Goal: Task Accomplishment & Management: Use online tool/utility

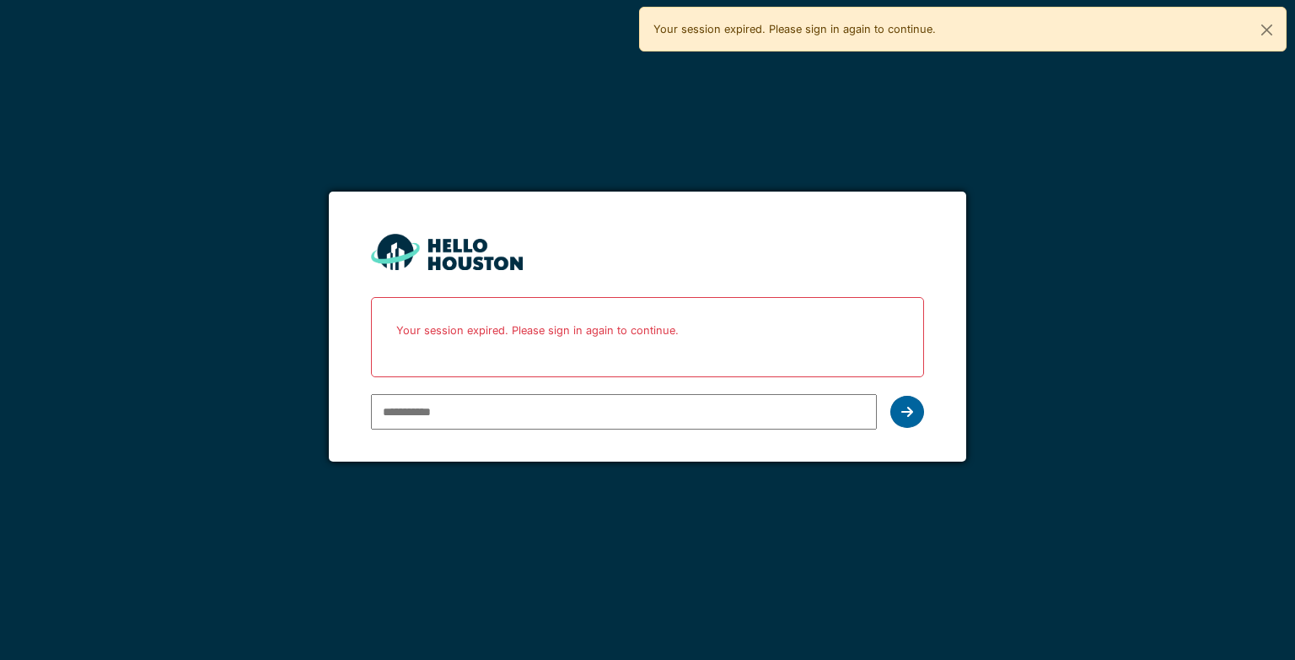
type input "**********"
click at [902, 410] on icon at bounding box center [908, 411] width 12 height 13
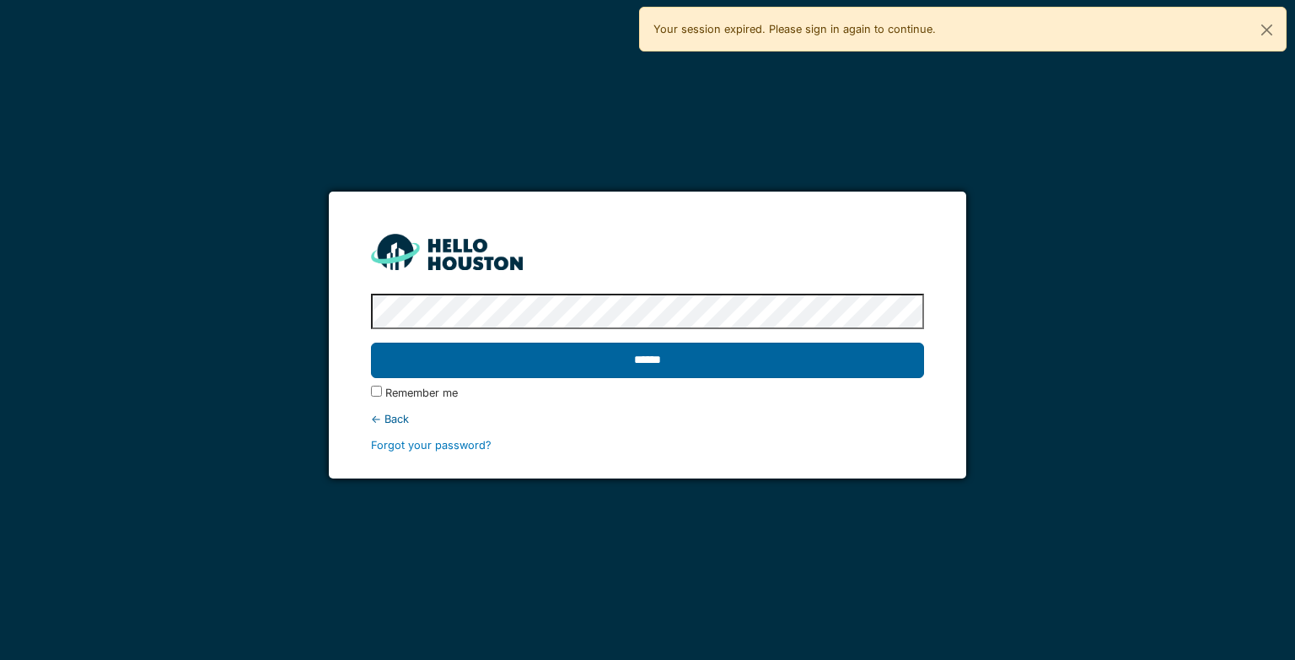
click at [686, 356] on input "******" at bounding box center [647, 359] width 552 height 35
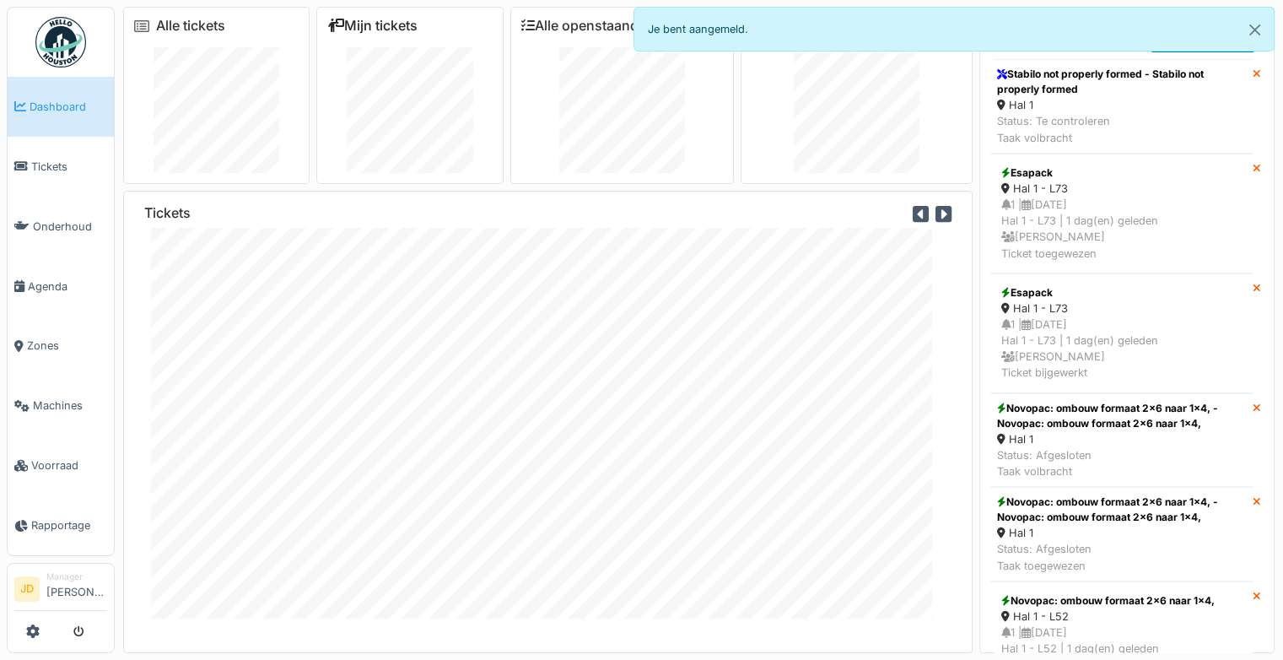
click at [378, 30] on link "Mijn tickets" at bounding box center [372, 26] width 90 height 16
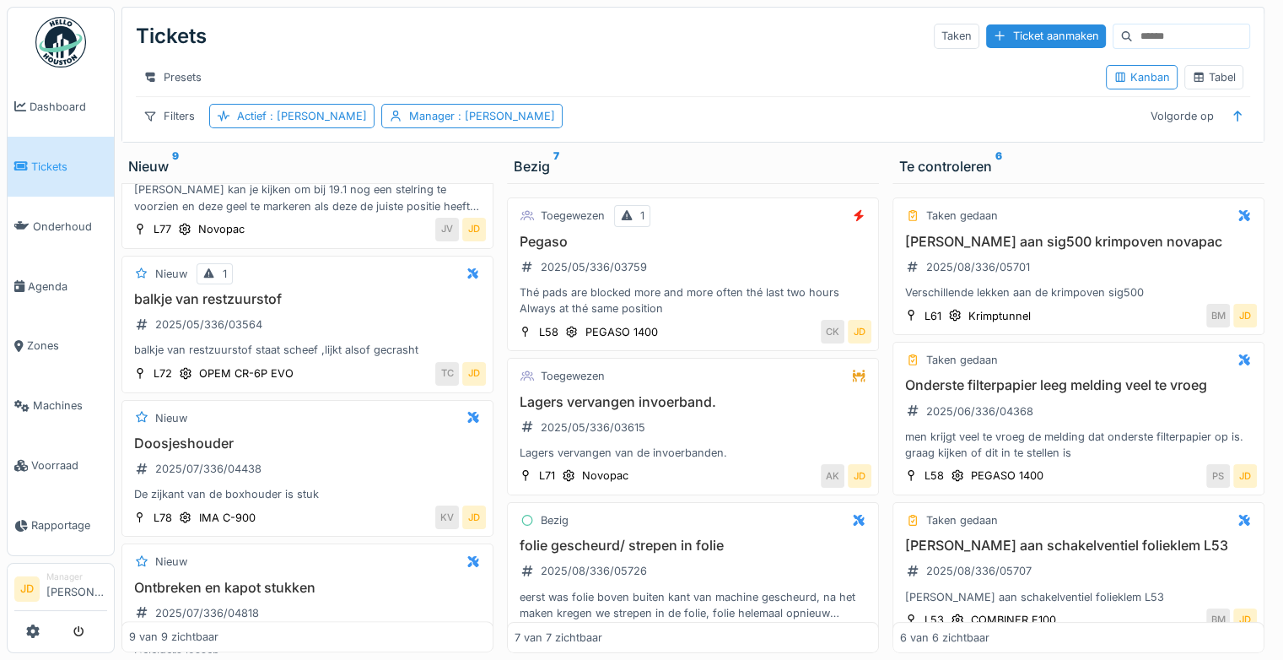
scroll to position [887, 0]
click at [320, 307] on h3 "balkje van restzuurstof" at bounding box center [307, 299] width 357 height 16
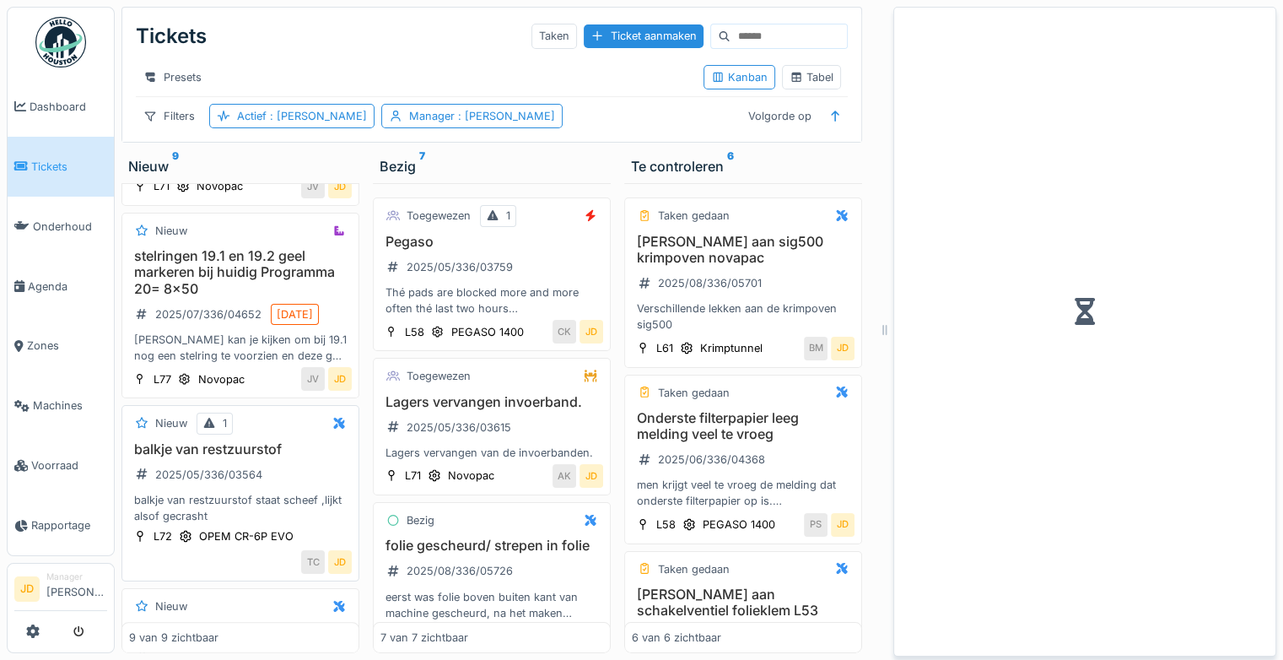
scroll to position [1053, 0]
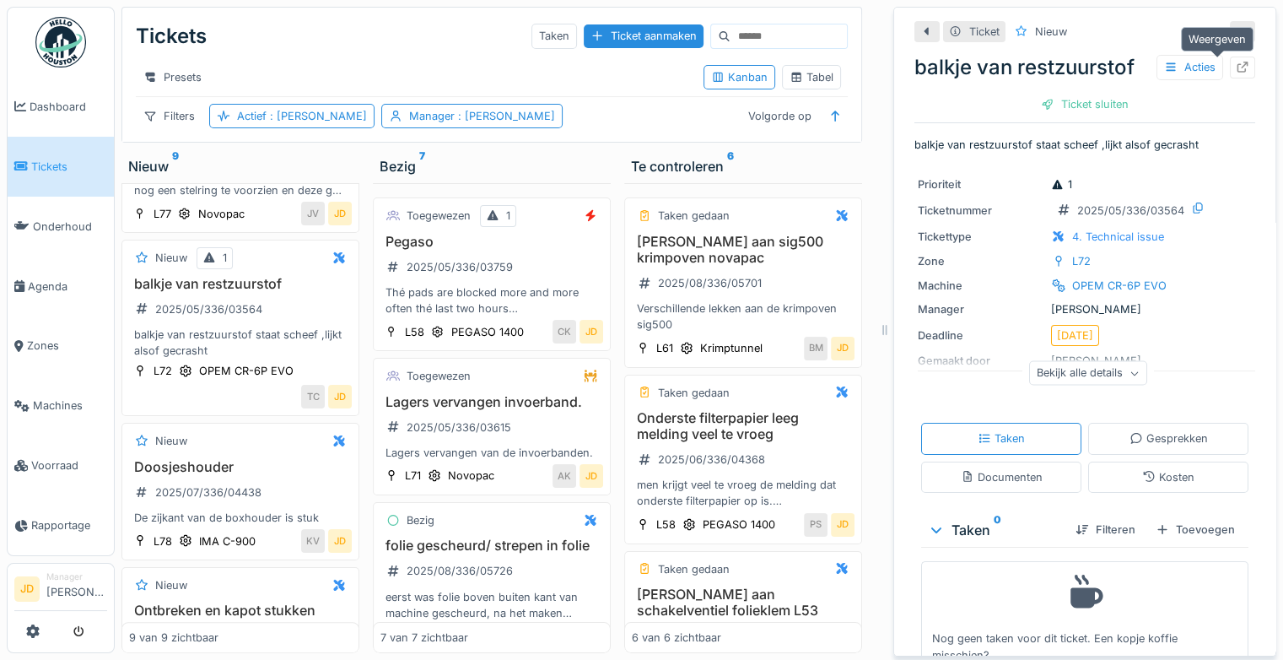
click at [1236, 66] on icon at bounding box center [1242, 67] width 13 height 11
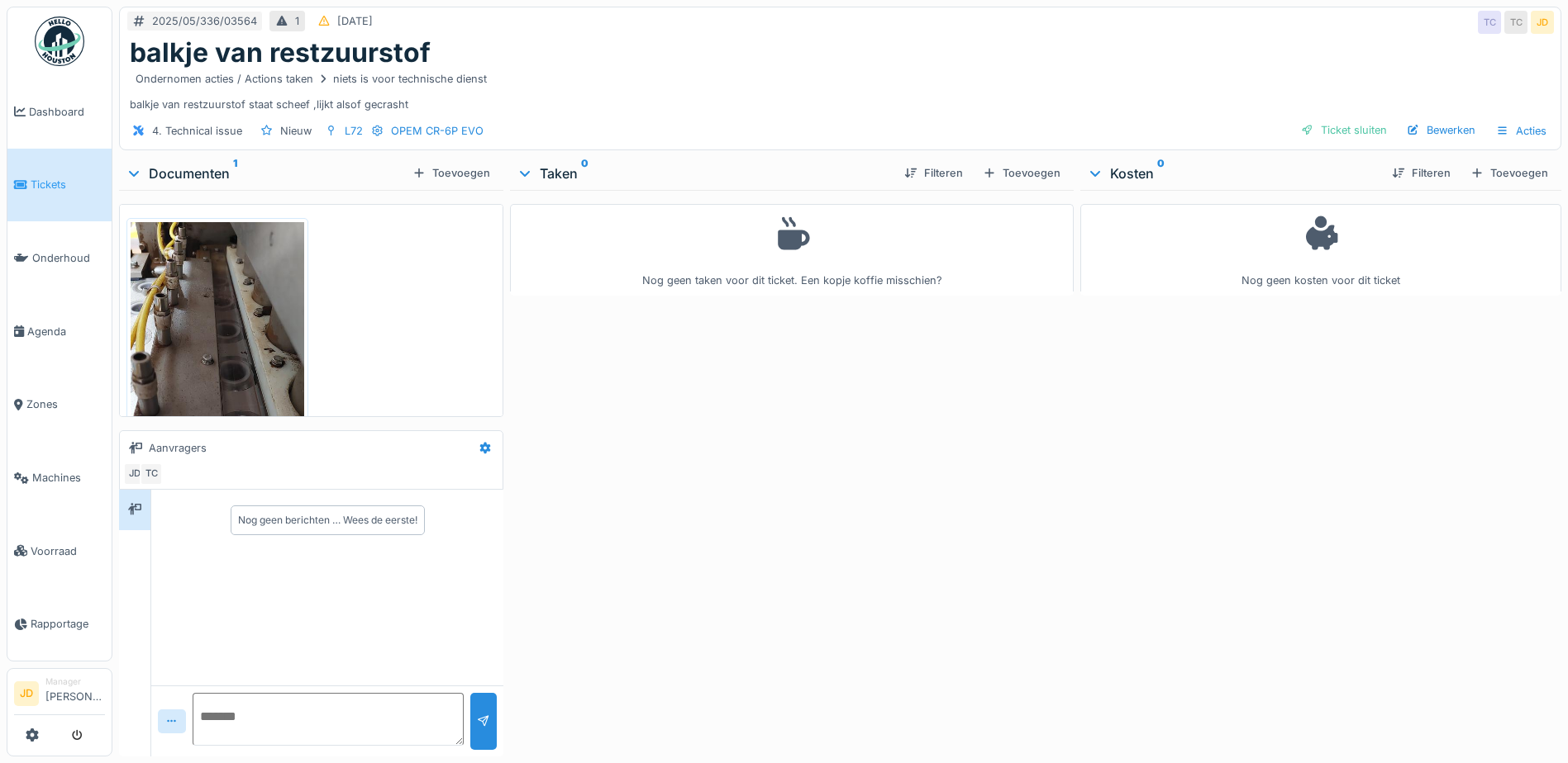
click at [954, 23] on div "2025/05/336/03564 1 [DATE] TC TC JD" at bounding box center [840, 23] width 1441 height 29
click at [1035, 173] on div "Toevoegen" at bounding box center [1021, 172] width 91 height 23
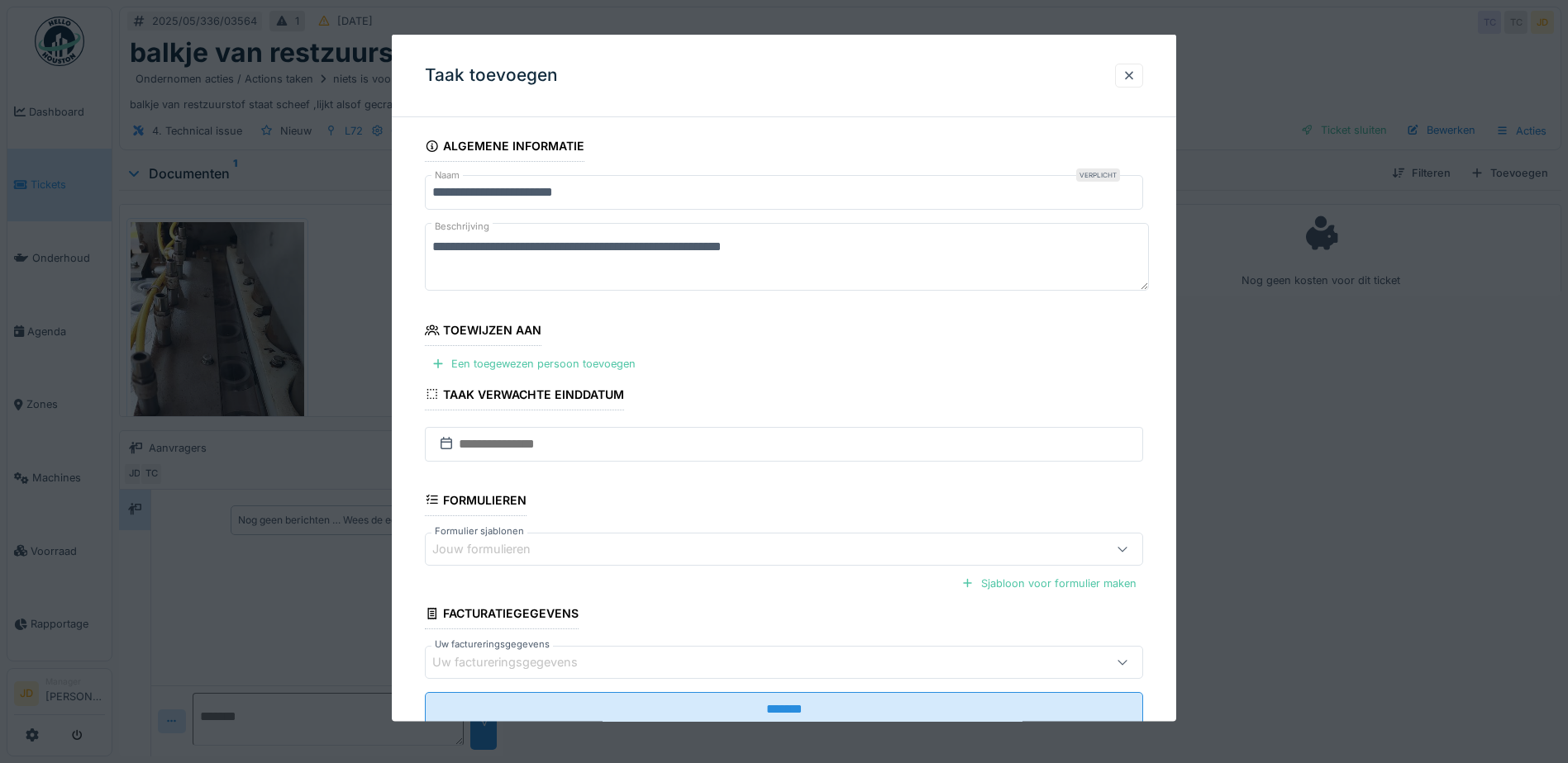
click at [1250, 459] on div at bounding box center [784, 381] width 1568 height 763
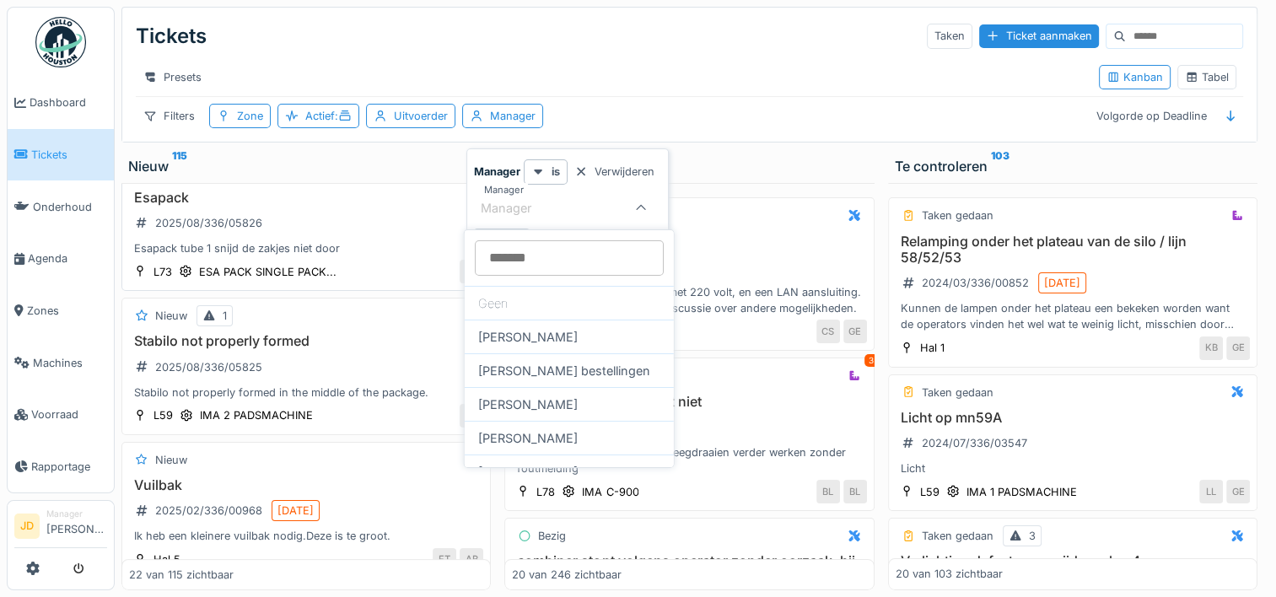
scroll to position [44, 0]
click at [503, 121] on div "Manager" at bounding box center [513, 116] width 46 height 16
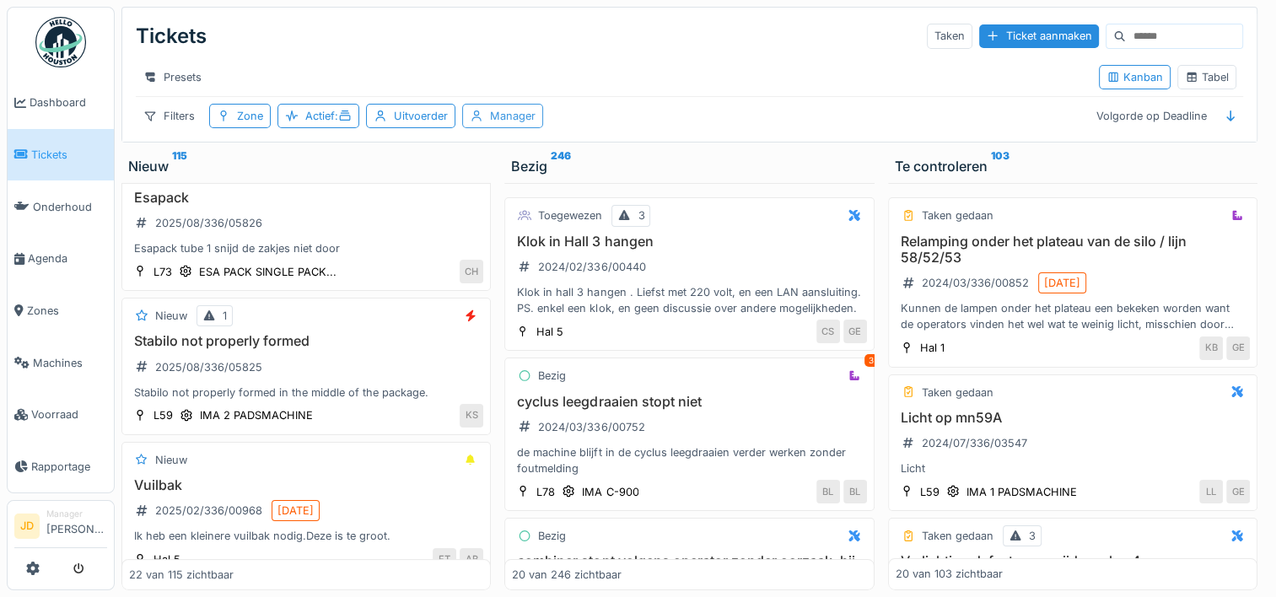
click at [505, 124] on div "Manager" at bounding box center [513, 116] width 46 height 16
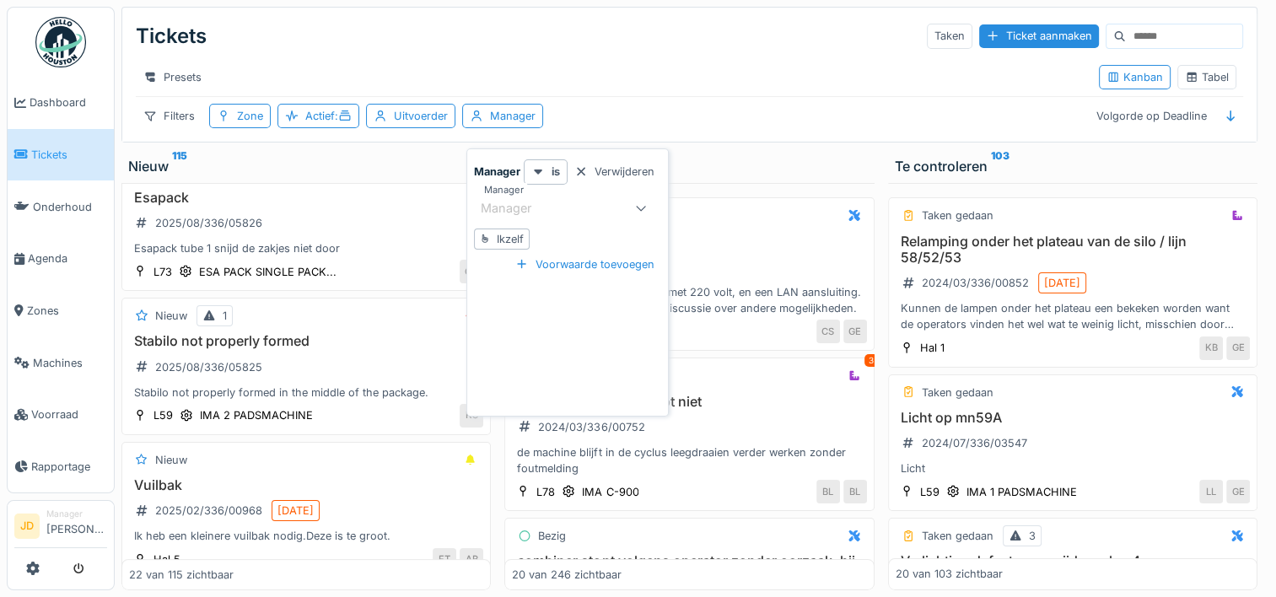
click at [503, 236] on div "Ikzelf" at bounding box center [510, 239] width 27 height 16
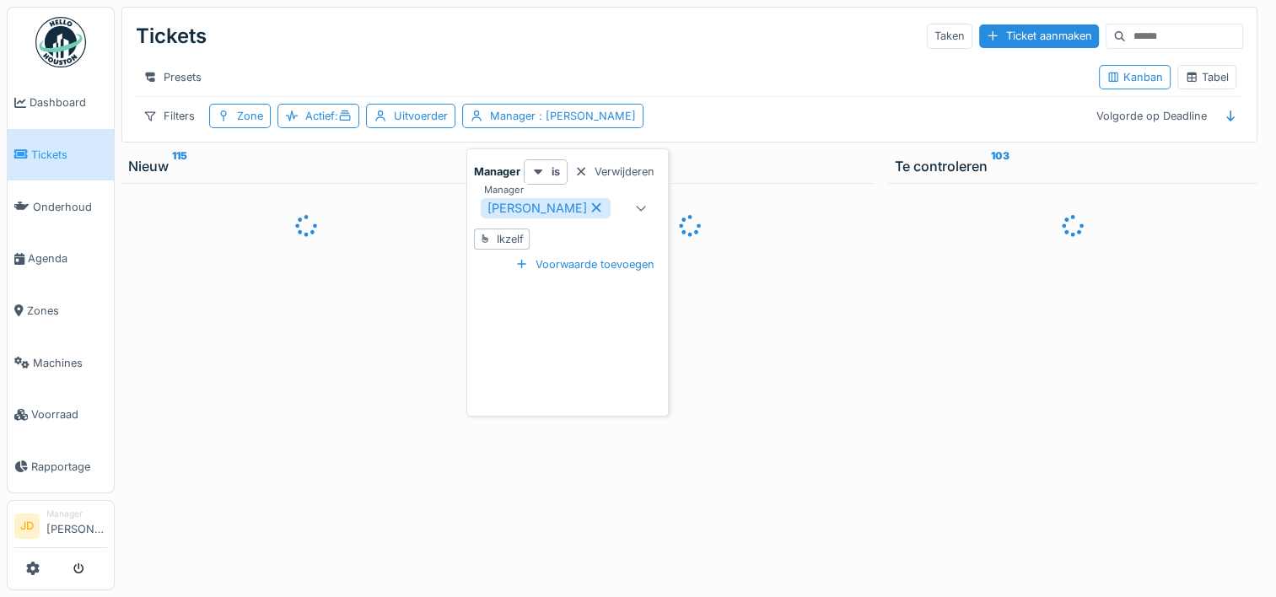
type input "****"
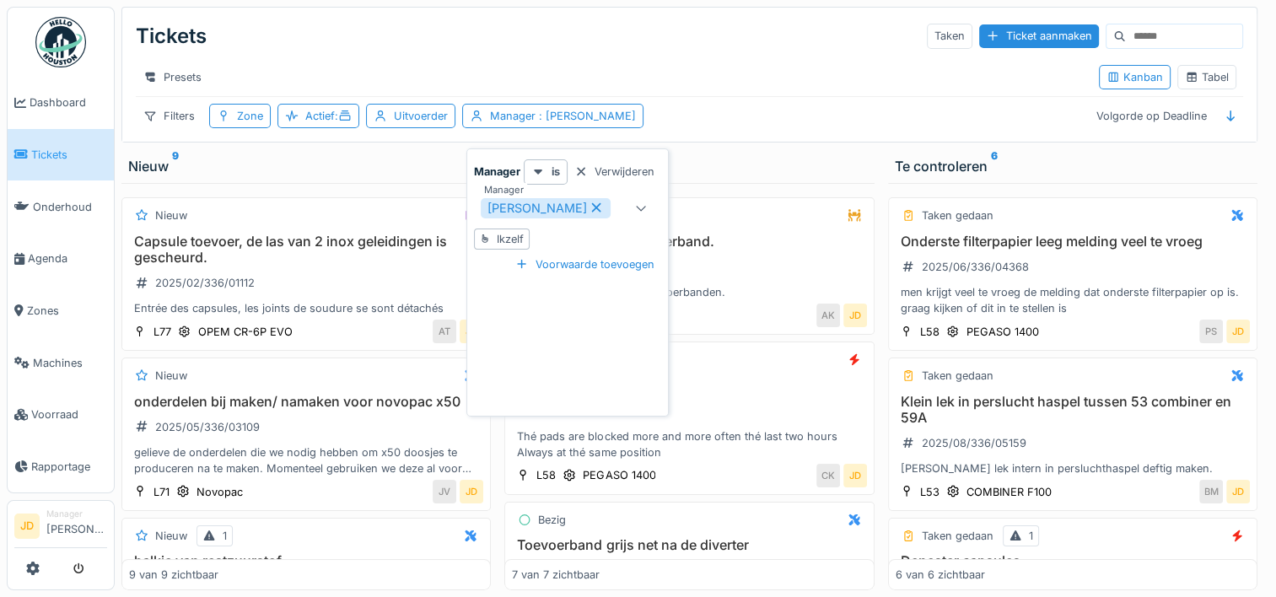
click at [541, 40] on div "Tickets Taken Ticket aanmaken" at bounding box center [689, 36] width 1107 height 44
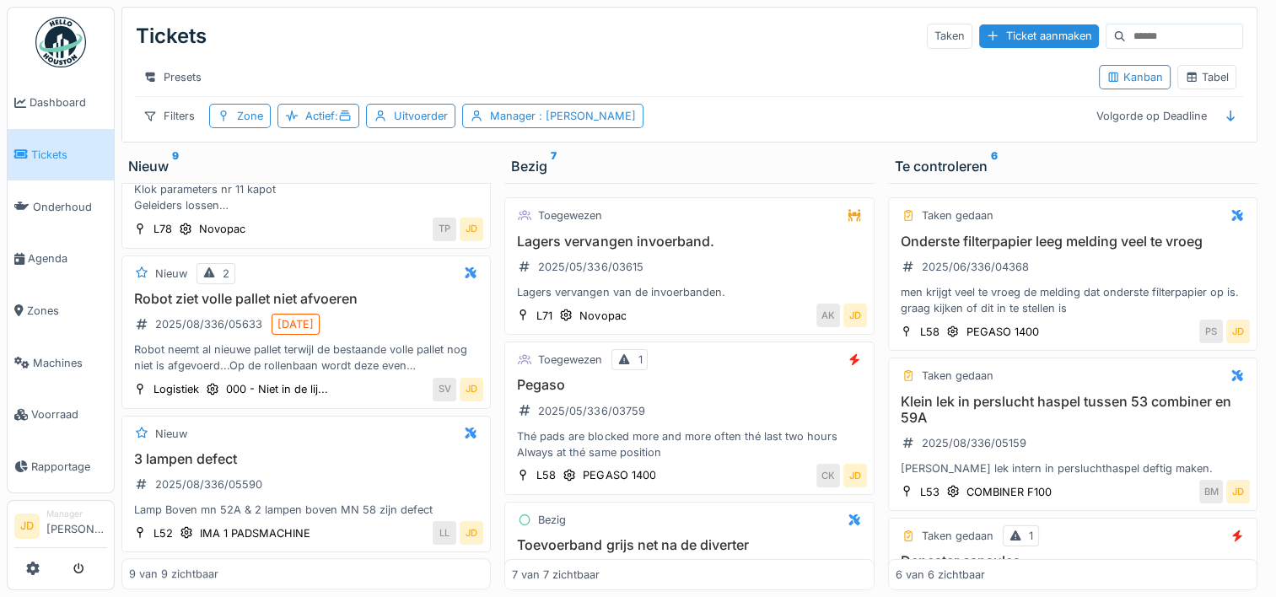
scroll to position [13, 0]
click at [739, 260] on div "Lagers vervangen invoerband. 2025/05/336/03615 Lagers vervangen van de invoerba…" at bounding box center [689, 267] width 354 height 67
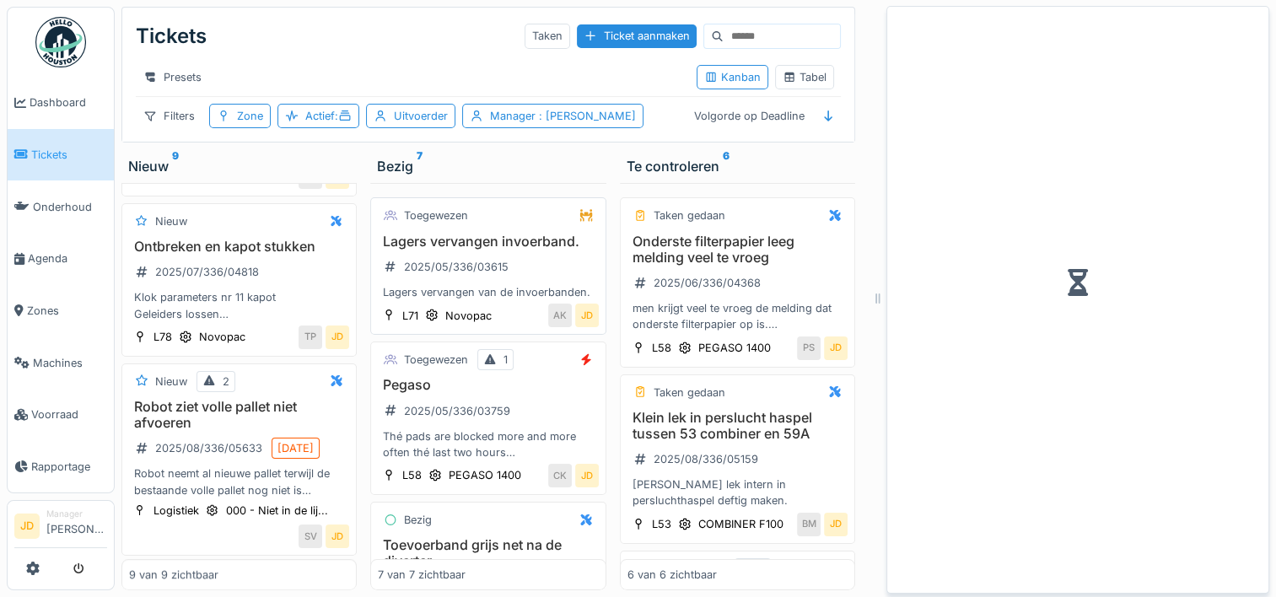
scroll to position [1160, 0]
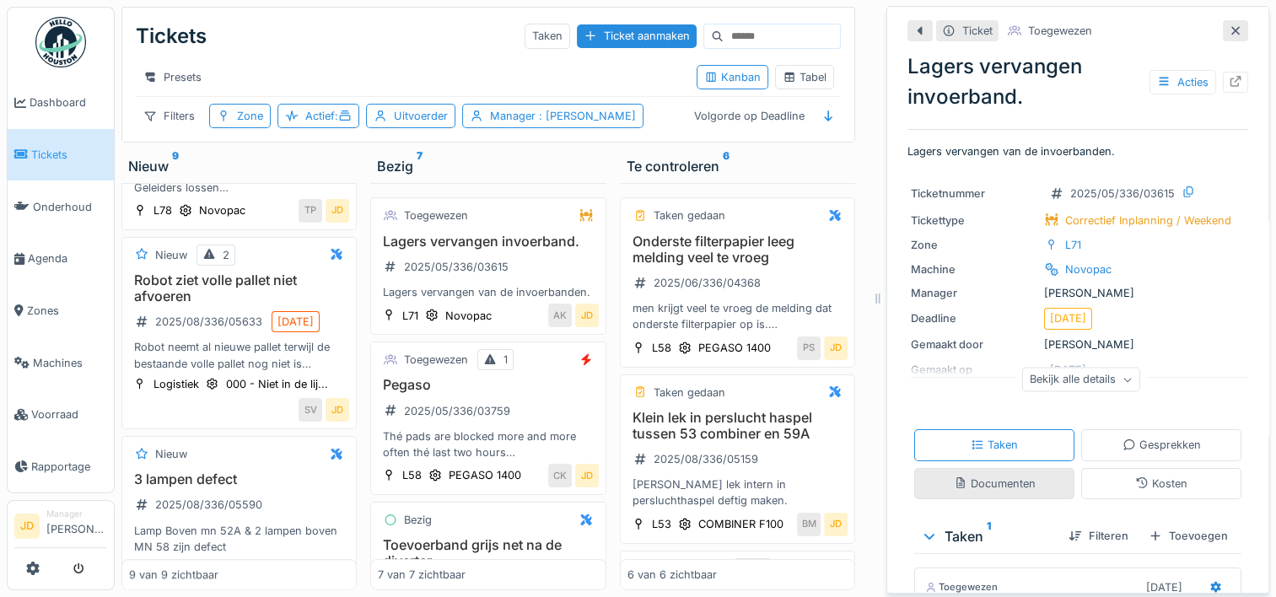
click at [954, 477] on icon at bounding box center [960, 482] width 13 height 11
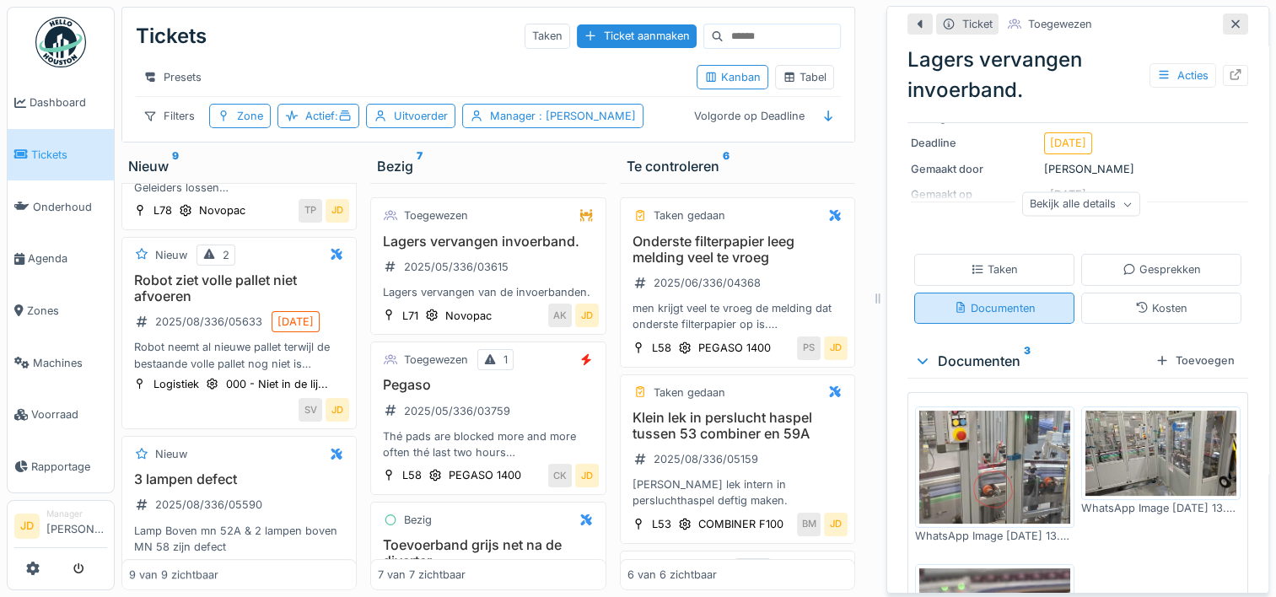
scroll to position [170, 0]
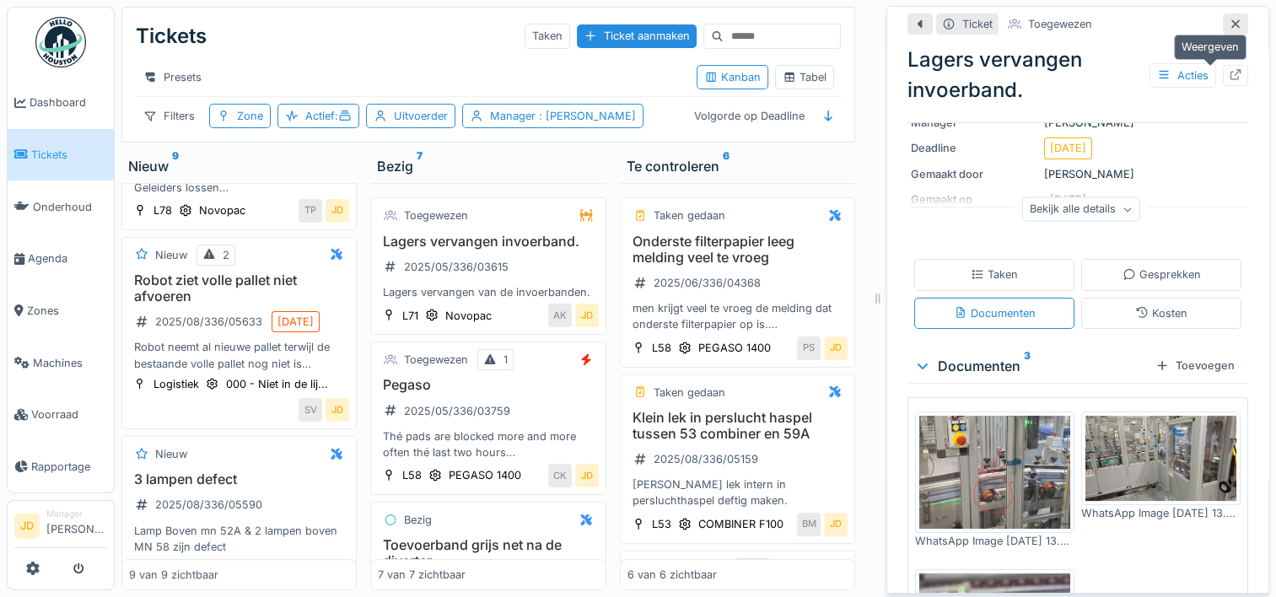
click at [1229, 69] on icon at bounding box center [1235, 74] width 13 height 11
